Goal: Task Accomplishment & Management: Complete application form

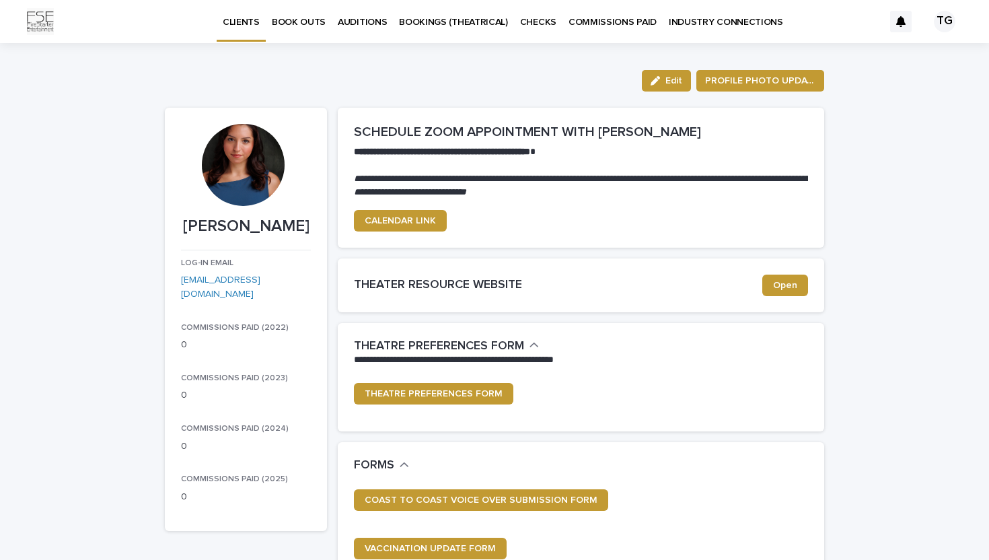
click at [690, 23] on p "INDUSTRY CONNECTIONS" at bounding box center [726, 14] width 114 height 28
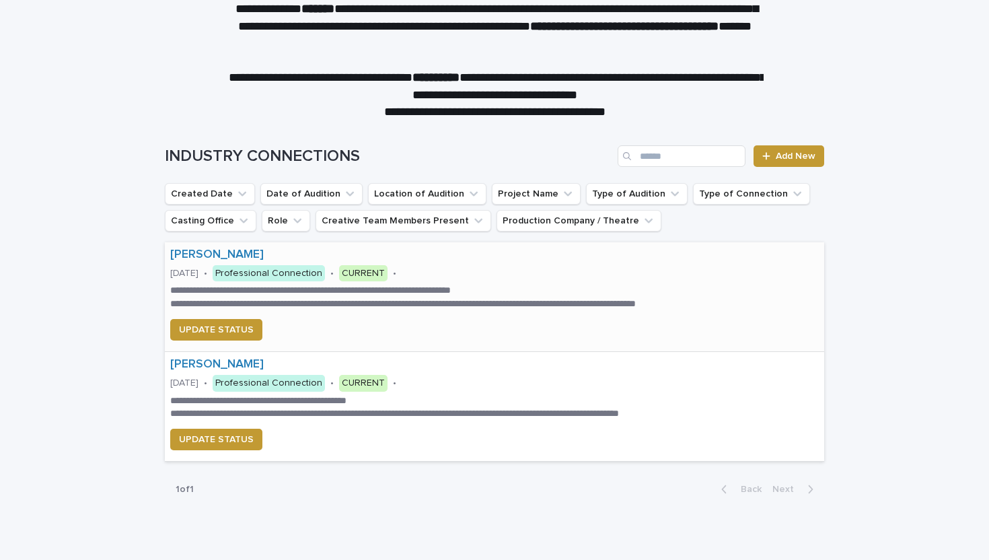
scroll to position [61, 0]
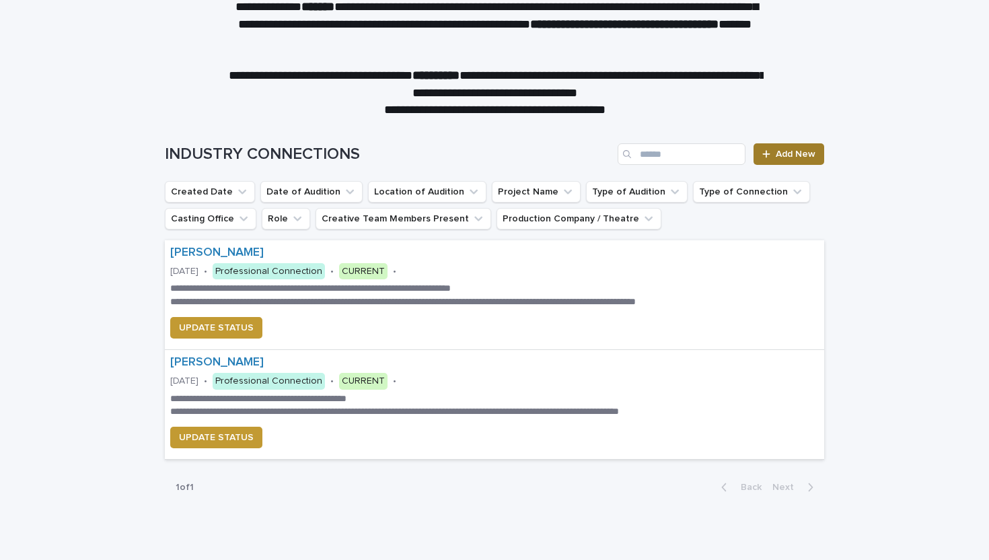
click at [795, 156] on span "Add New" at bounding box center [796, 153] width 40 height 9
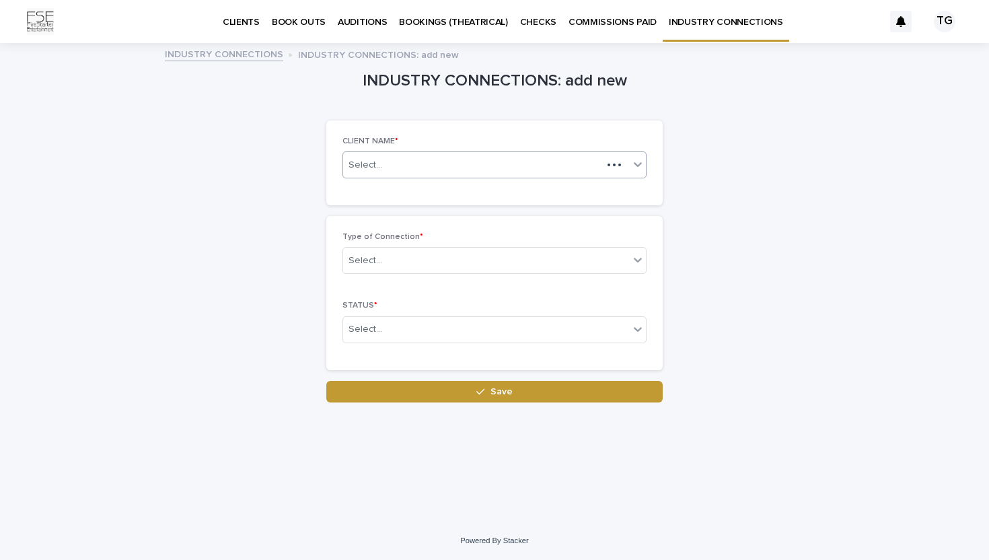
click at [543, 169] on div "Select..." at bounding box center [472, 165] width 259 height 22
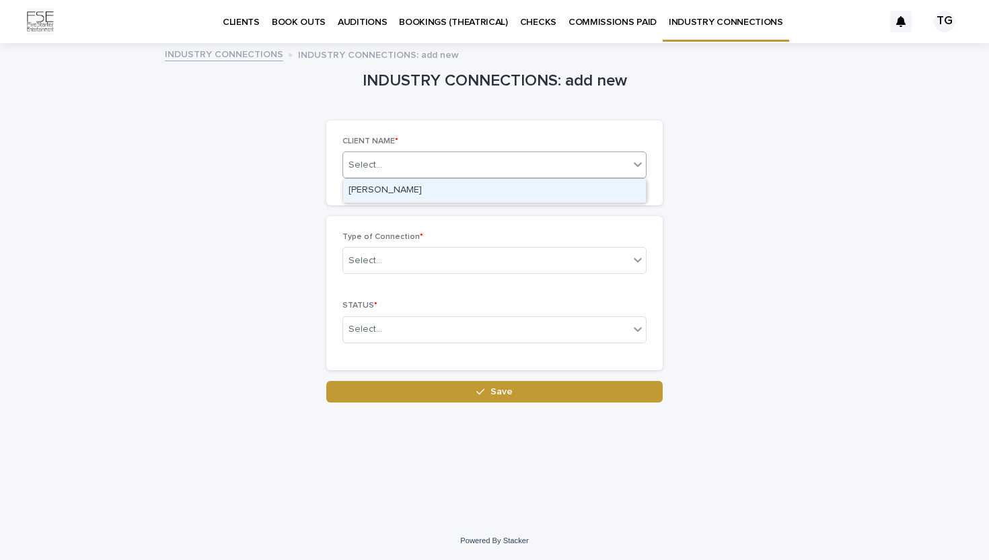
click at [529, 192] on div "[PERSON_NAME]" at bounding box center [494, 191] width 303 height 24
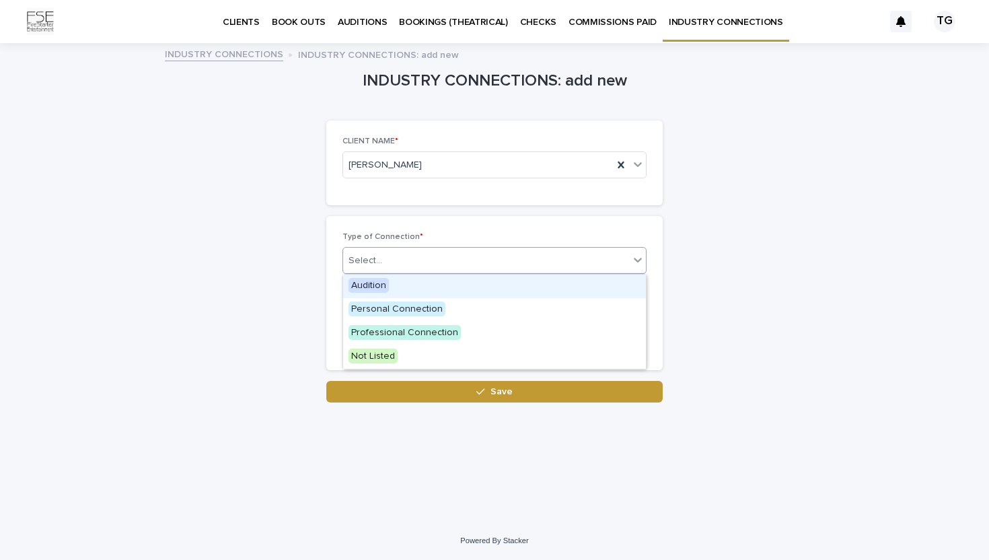
click at [447, 266] on div "Select..." at bounding box center [486, 261] width 286 height 22
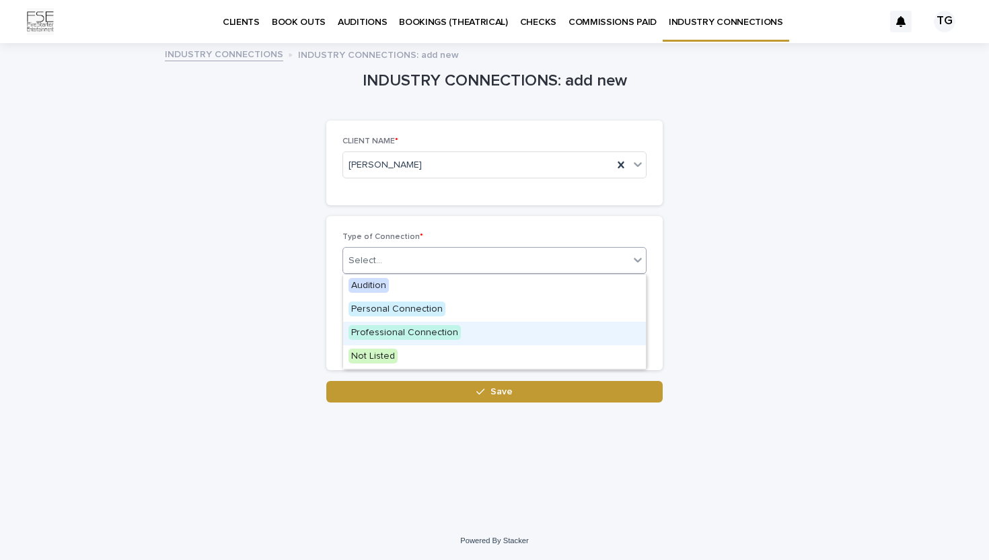
click at [405, 335] on span "Professional Connection" at bounding box center [405, 332] width 112 height 15
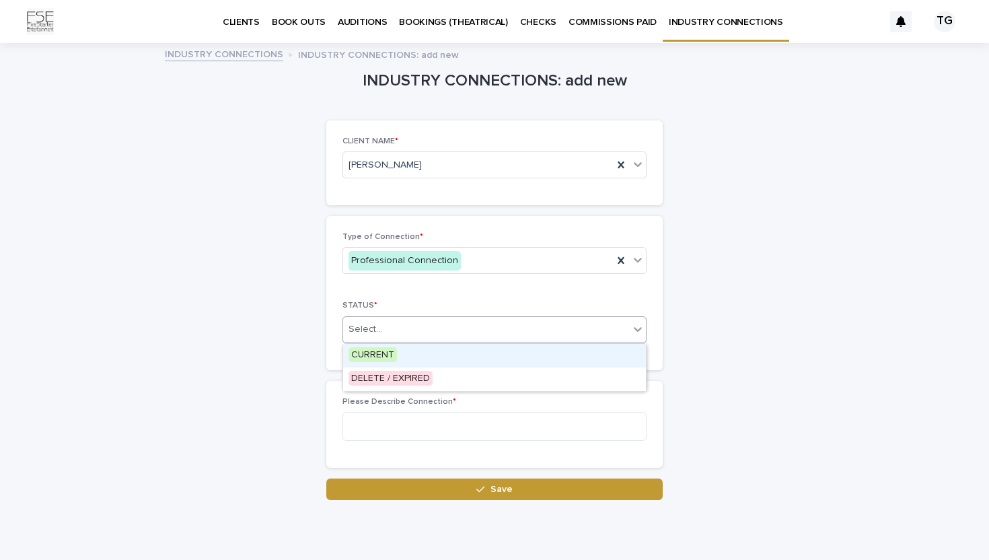
click at [405, 333] on div "Select..." at bounding box center [486, 329] width 286 height 22
click at [384, 356] on span "CURRENT" at bounding box center [373, 354] width 48 height 15
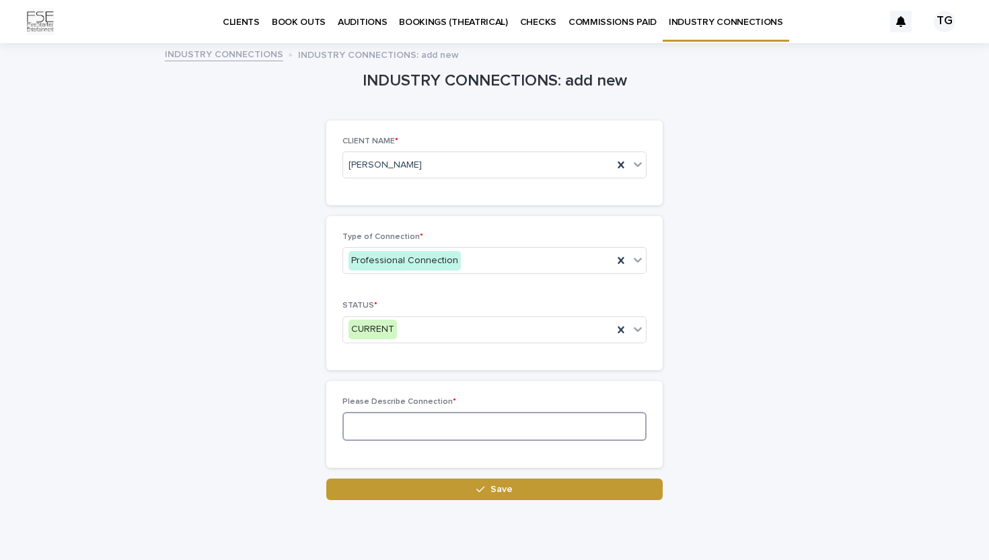
click at [366, 412] on textarea at bounding box center [495, 426] width 304 height 29
type textarea "**********"
click at [251, 50] on link "INDUSTRY CONNECTIONS" at bounding box center [224, 53] width 118 height 15
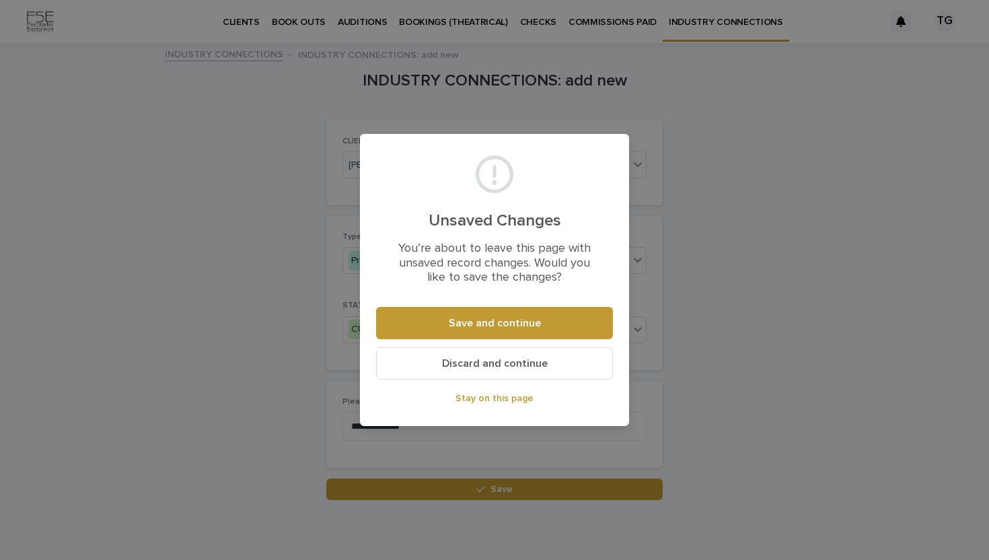
click at [452, 357] on button "Discard and continue" at bounding box center [494, 363] width 237 height 32
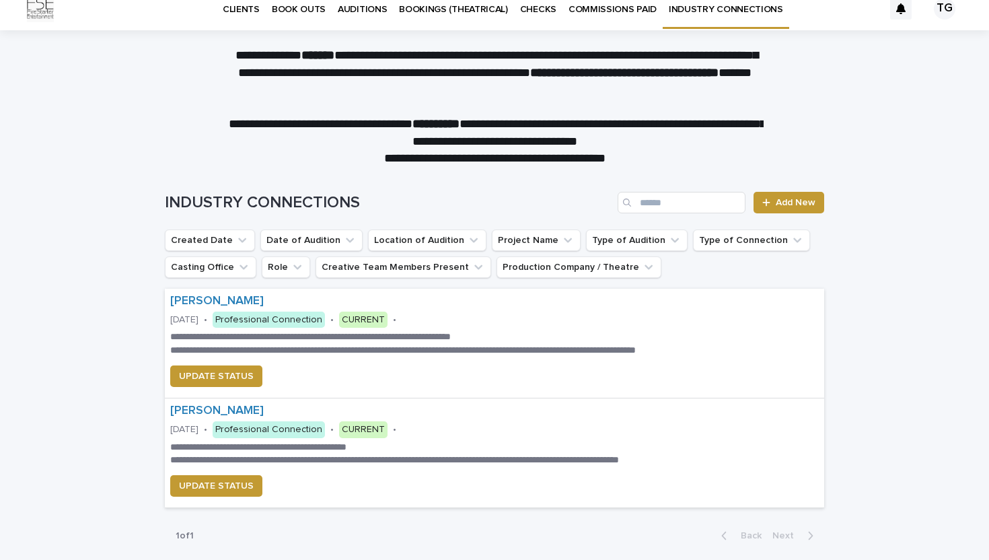
scroll to position [17, 0]
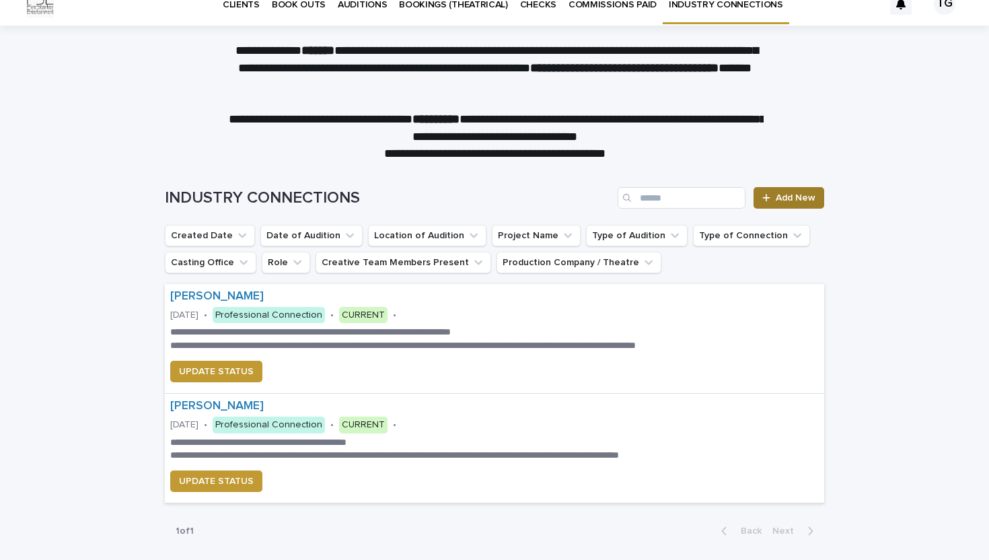
click at [789, 198] on span "Add New" at bounding box center [796, 197] width 40 height 9
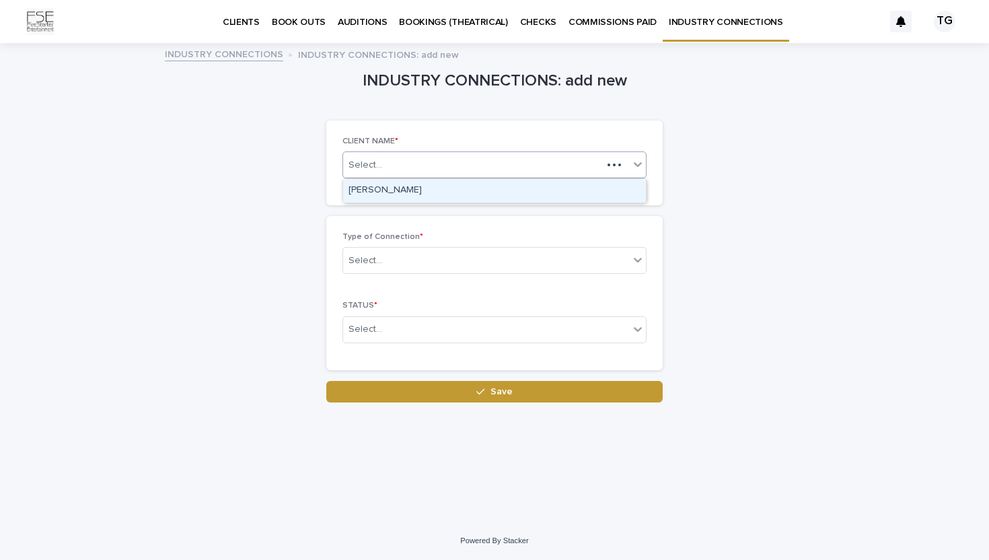
click at [548, 157] on div "Select..." at bounding box center [472, 165] width 259 height 22
click at [510, 182] on div "[PERSON_NAME]" at bounding box center [494, 191] width 303 height 24
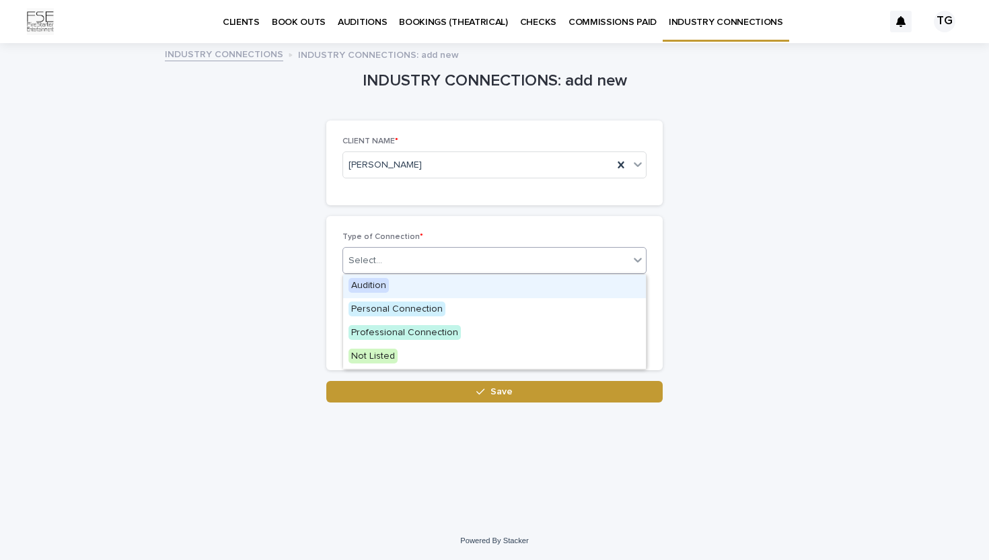
click at [458, 256] on div "Select..." at bounding box center [486, 261] width 286 height 22
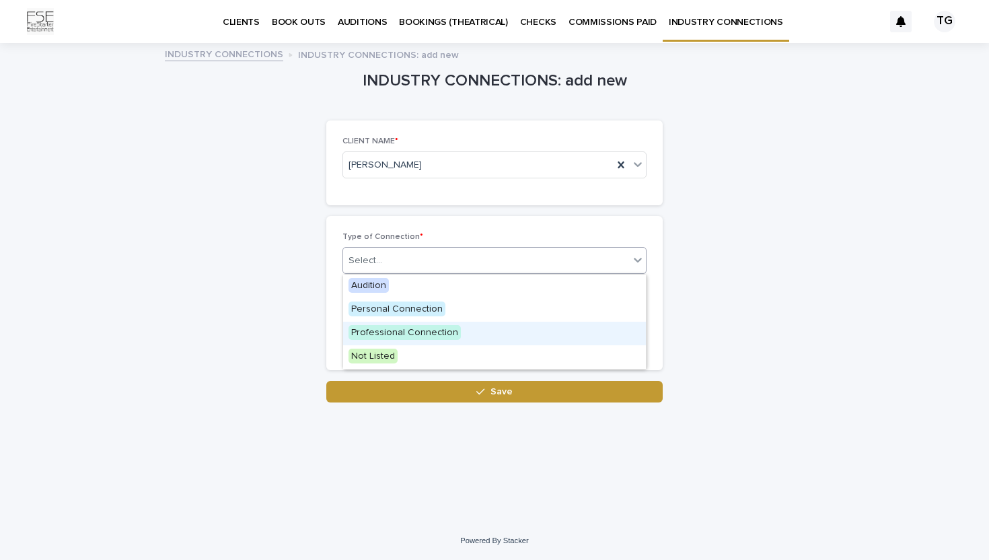
click at [400, 328] on span "Professional Connection" at bounding box center [405, 332] width 112 height 15
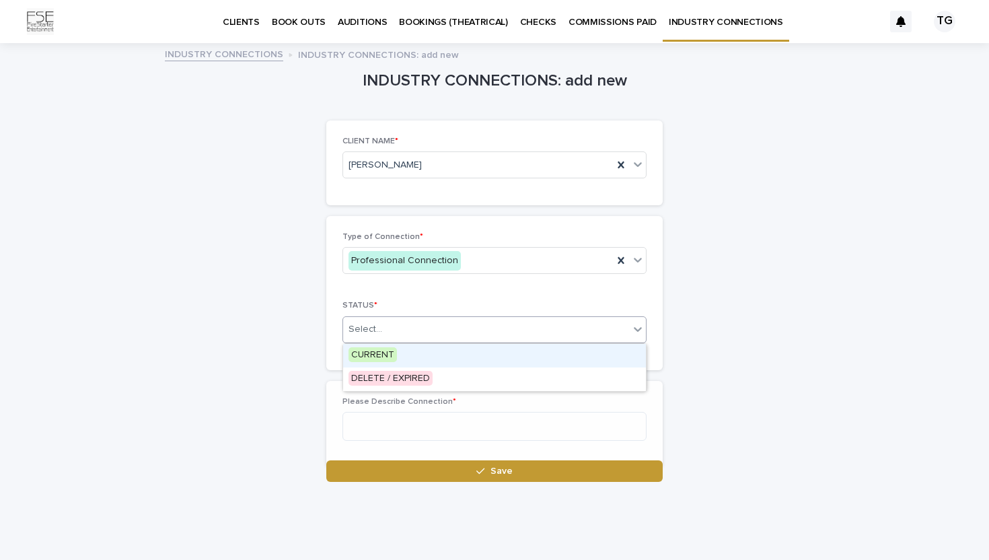
click at [402, 324] on div "Select..." at bounding box center [486, 329] width 286 height 22
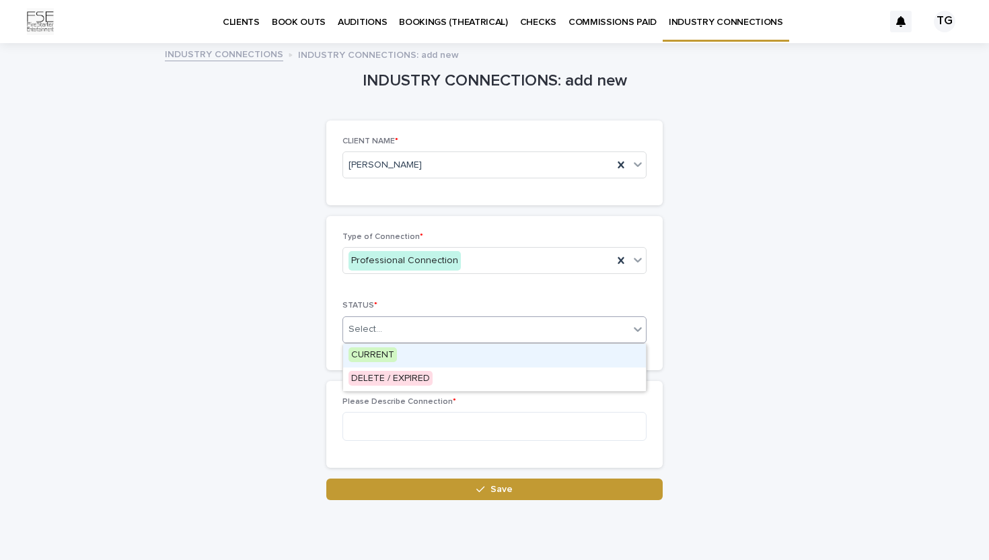
click at [390, 355] on span "CURRENT" at bounding box center [373, 354] width 48 height 15
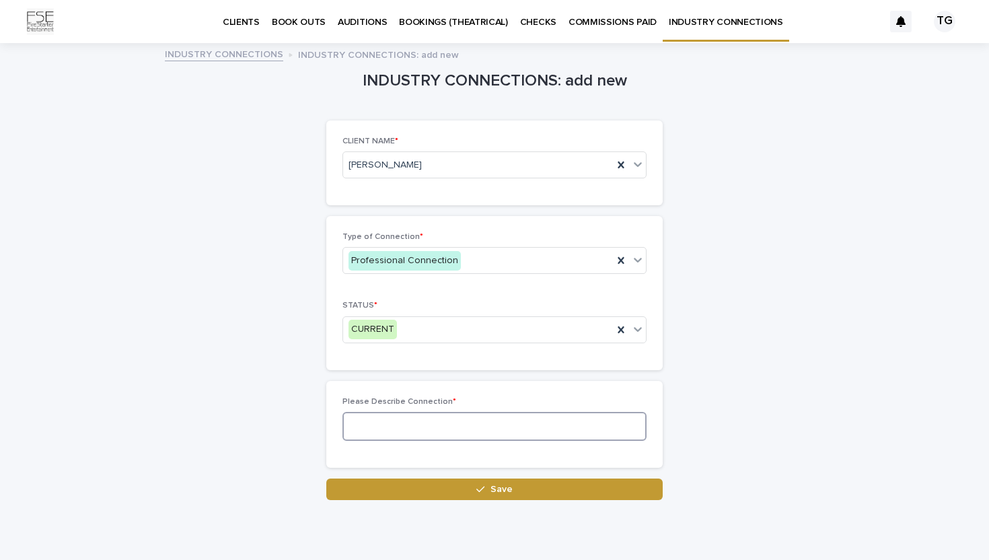
click at [356, 433] on textarea at bounding box center [495, 426] width 304 height 29
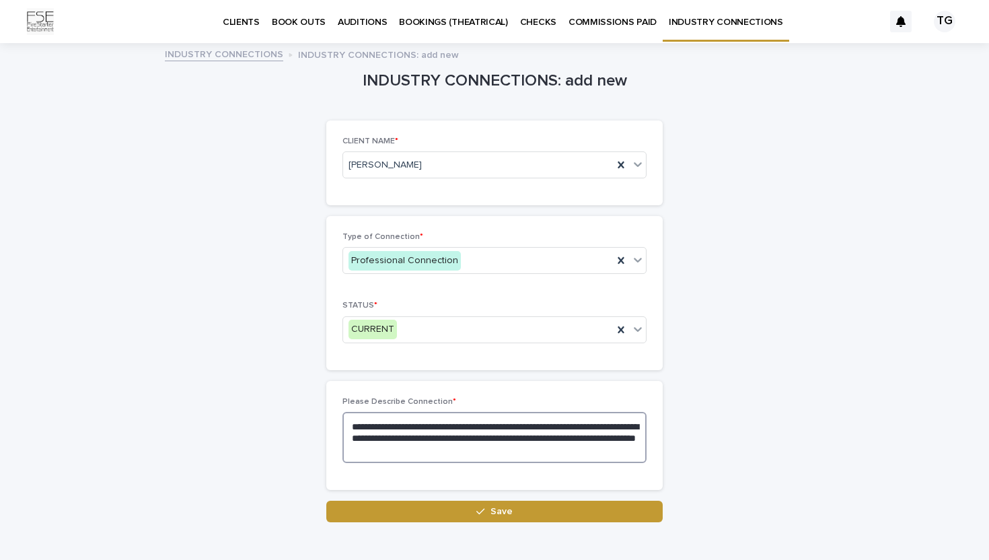
click at [374, 424] on textarea "**********" at bounding box center [495, 437] width 304 height 51
drag, startPoint x: 506, startPoint y: 450, endPoint x: 536, endPoint y: 438, distance: 32.0
click at [536, 438] on textarea "**********" at bounding box center [495, 437] width 304 height 51
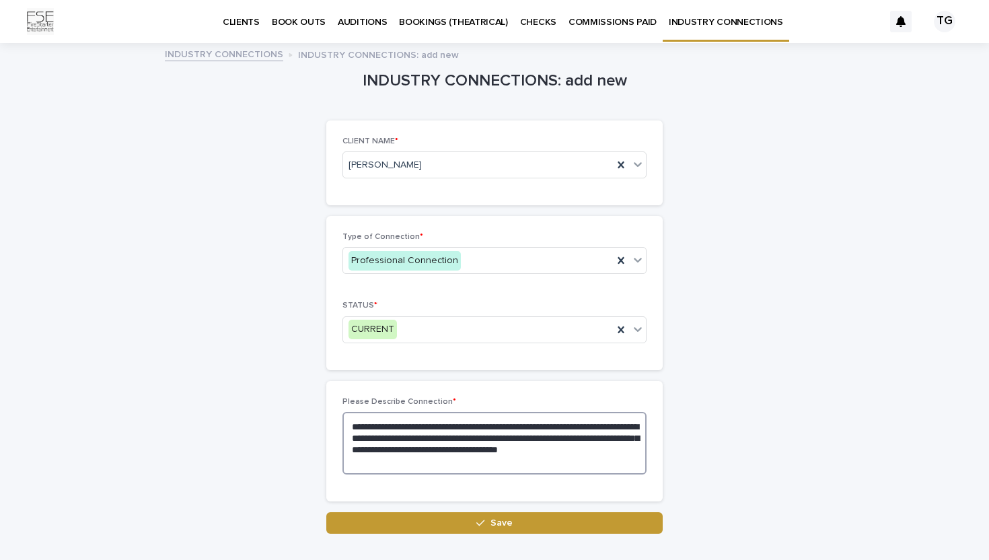
click at [400, 463] on textarea "**********" at bounding box center [495, 443] width 304 height 63
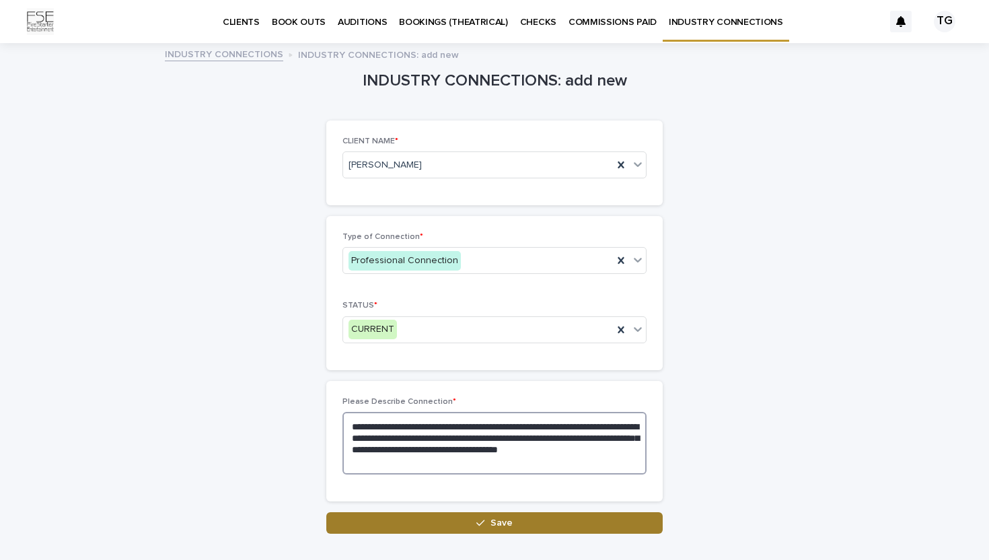
type textarea "**********"
click at [620, 524] on button "Save" at bounding box center [494, 523] width 336 height 22
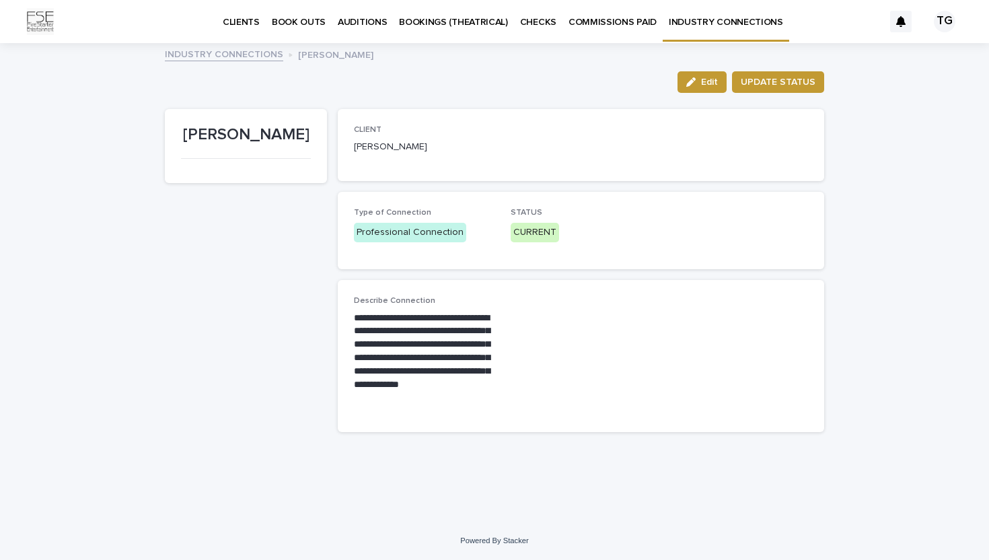
click at [676, 26] on p "INDUSTRY CONNECTIONS" at bounding box center [726, 14] width 114 height 28
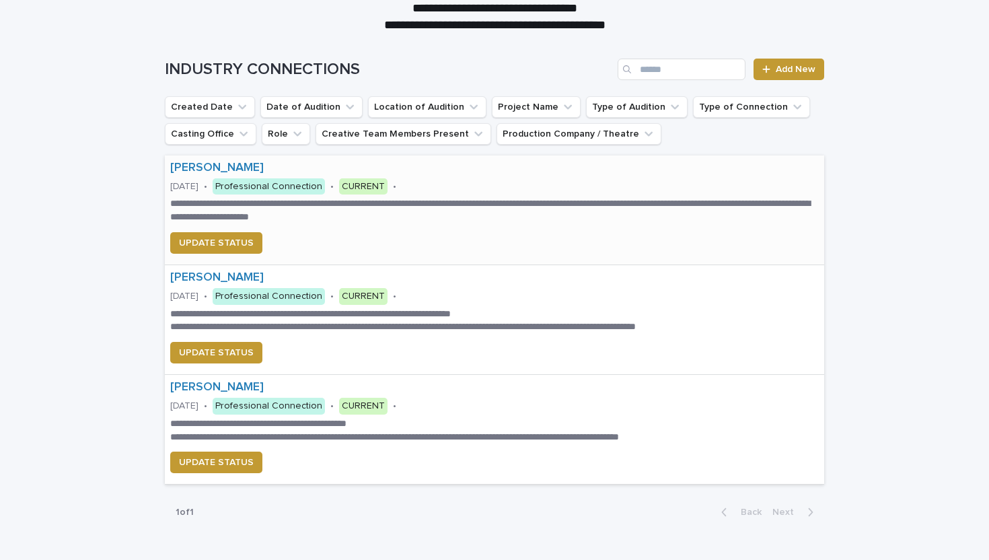
scroll to position [147, 0]
